Goal: Task Accomplishment & Management: Use online tool/utility

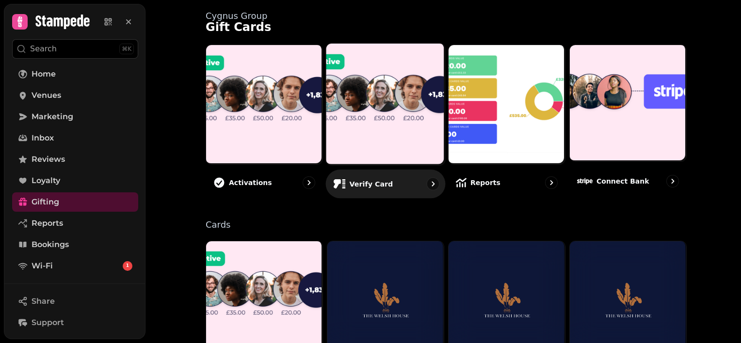
click at [360, 179] on p "Verify card" at bounding box center [372, 184] width 44 height 10
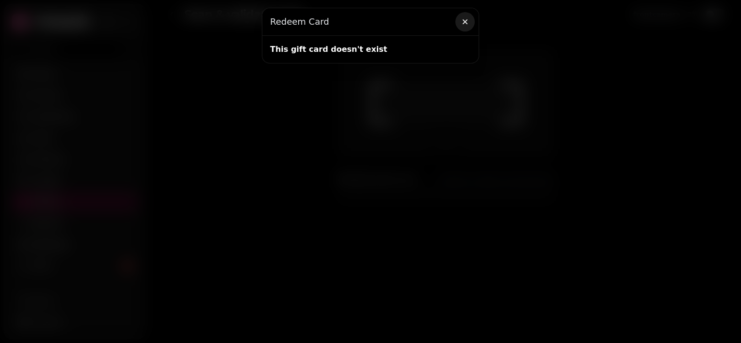
click at [464, 22] on icon "button" at bounding box center [465, 22] width 10 height 10
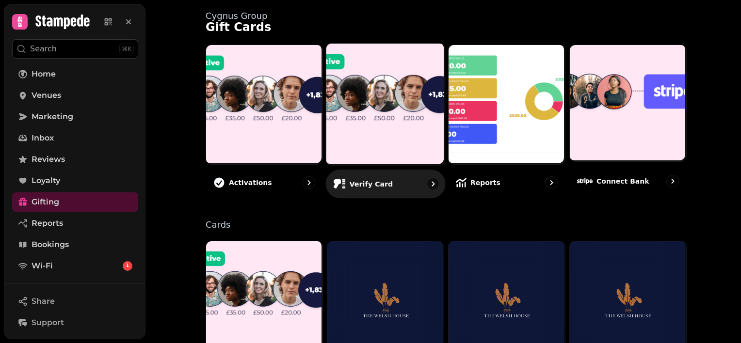
click at [386, 175] on div "Verify card" at bounding box center [386, 184] width 120 height 29
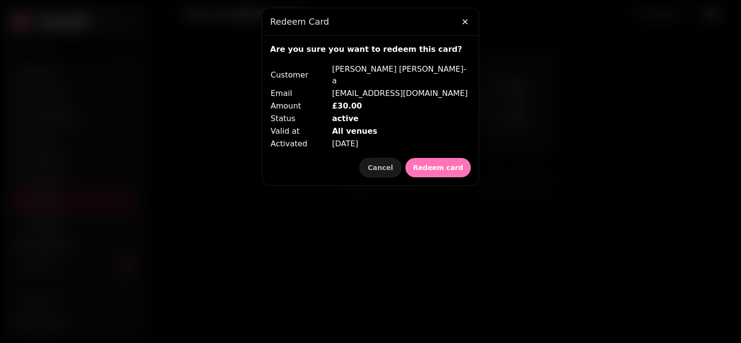
click at [440, 164] on span "Redeem card" at bounding box center [438, 167] width 50 height 7
